Goal: Task Accomplishment & Management: Manage account settings

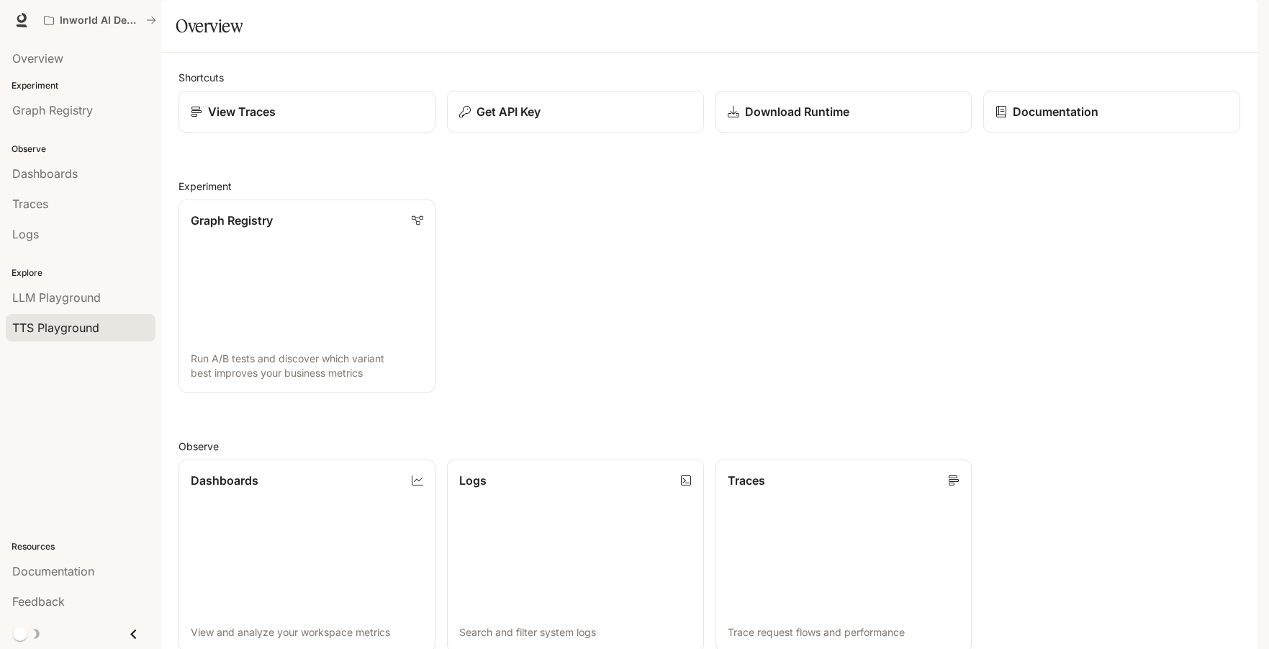
click at [51, 328] on span "TTS Playground" at bounding box center [55, 327] width 87 height 17
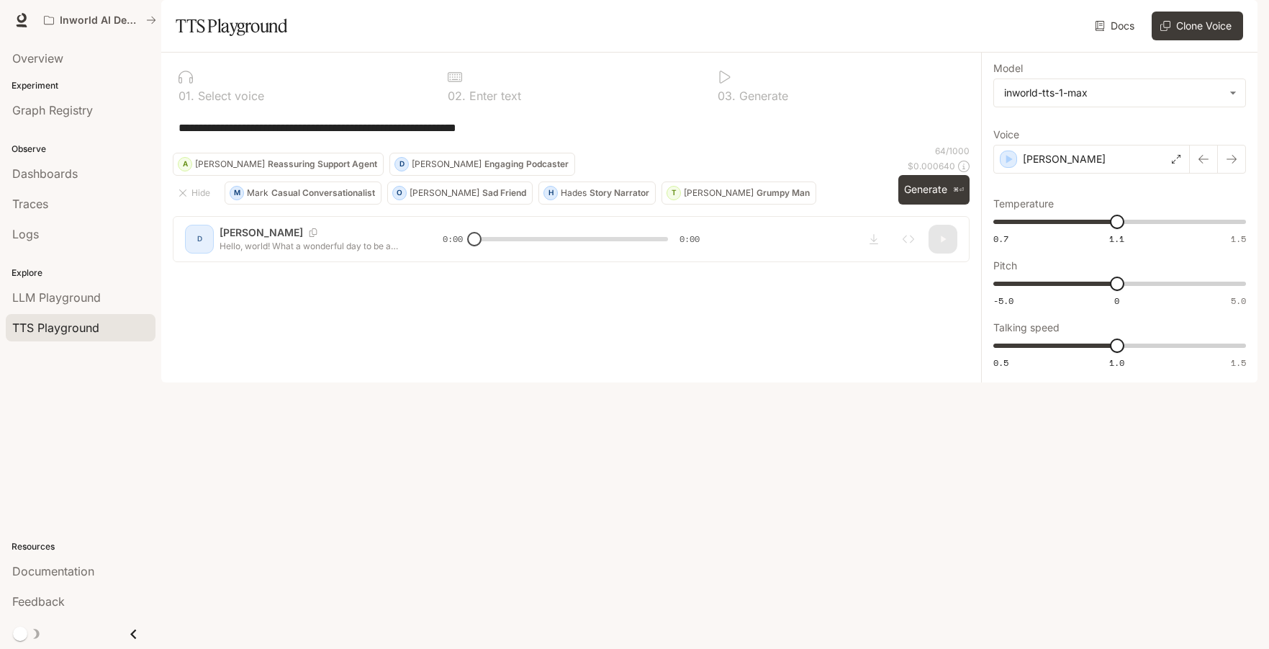
click at [1238, 18] on img "button" at bounding box center [1237, 20] width 20 height 20
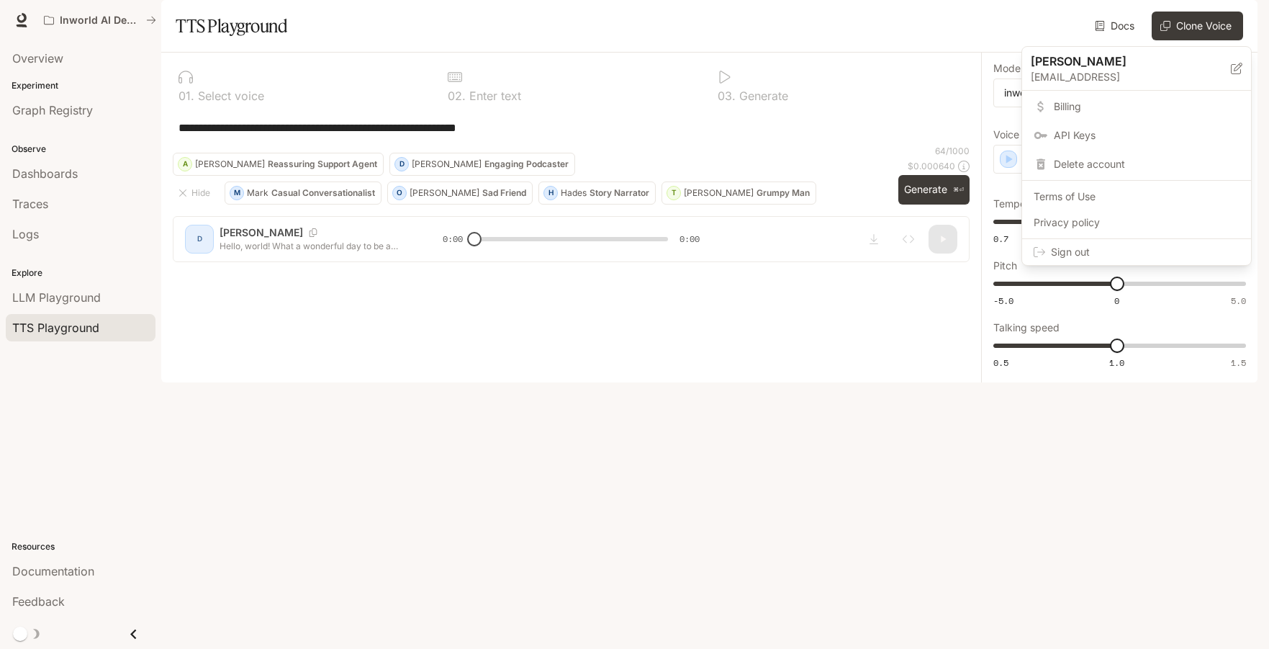
click at [1081, 104] on span "Billing" at bounding box center [1147, 106] width 186 height 14
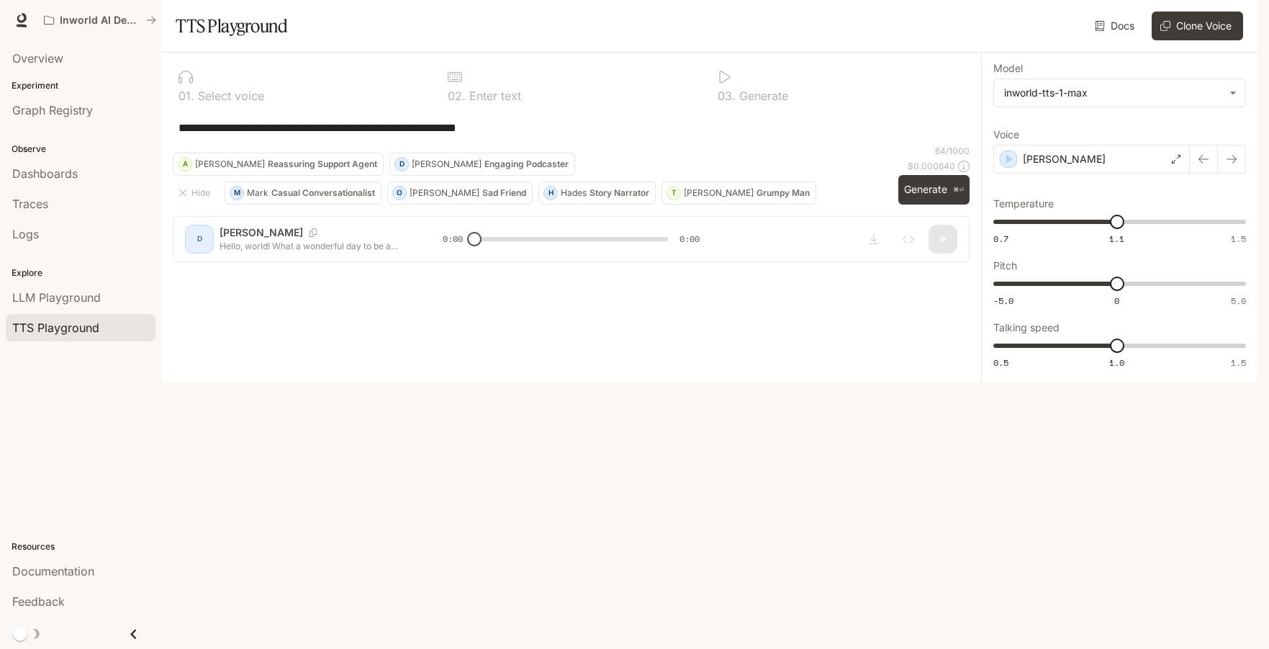
click at [1233, 22] on img "button" at bounding box center [1237, 20] width 20 height 20
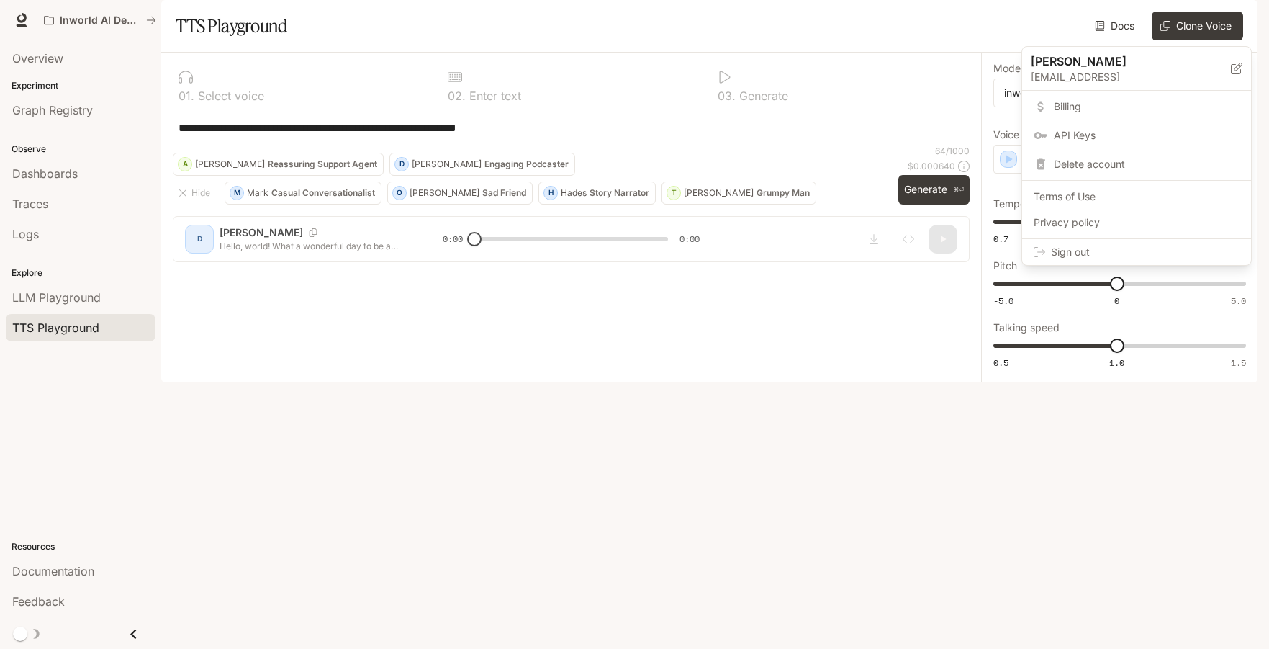
click at [1083, 73] on p "[EMAIL_ADDRESS]" at bounding box center [1131, 77] width 200 height 14
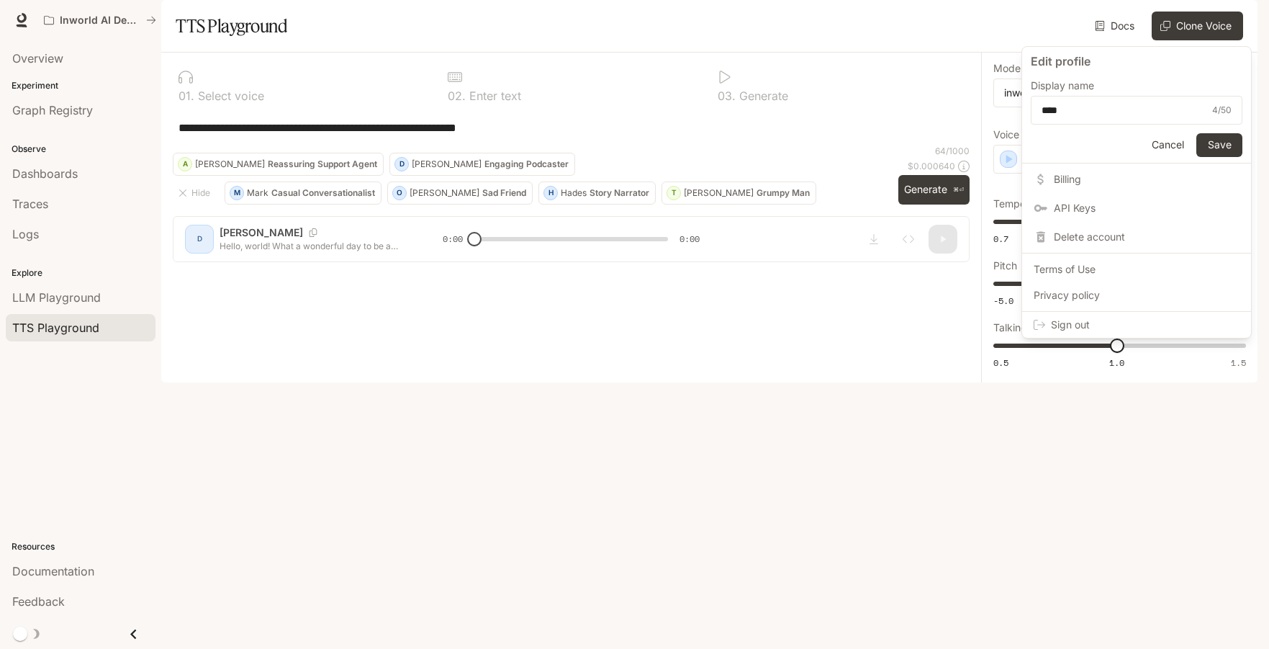
click at [1160, 148] on button "Cancel" at bounding box center [1168, 145] width 46 height 24
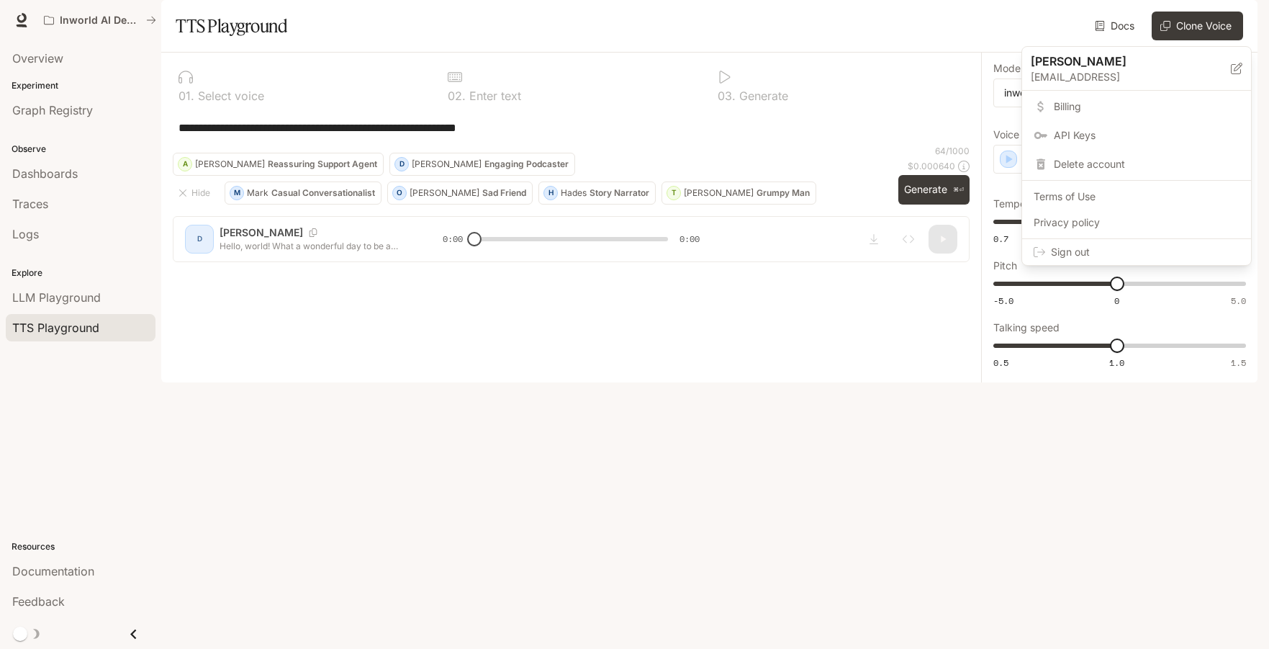
click at [1102, 99] on link "Billing" at bounding box center [1136, 107] width 223 height 26
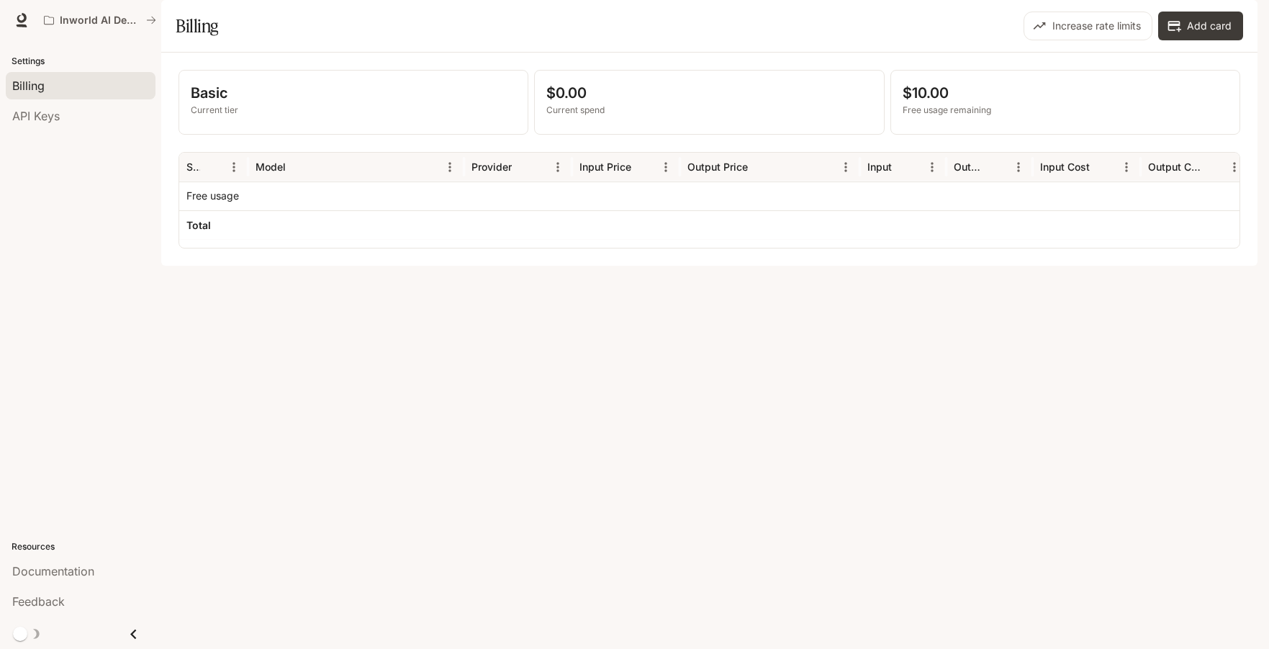
click at [889, 40] on div "Increase rate limits Add card" at bounding box center [978, 26] width 531 height 29
